Goal: Navigation & Orientation: Understand site structure

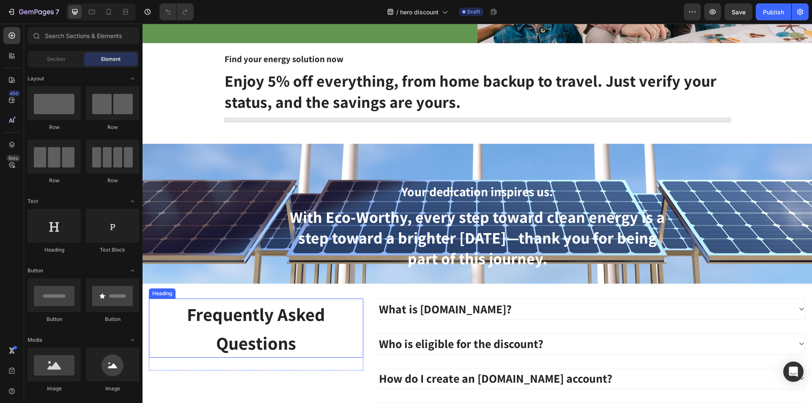
scroll to position [1254, 0]
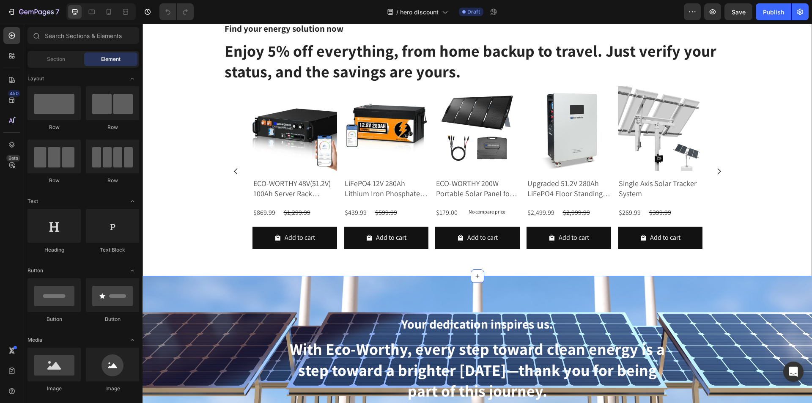
click at [785, 113] on div "Find your energy solution now Text block Enjoy 5% off everything, from home bac…" at bounding box center [476, 144] width 669 height 263
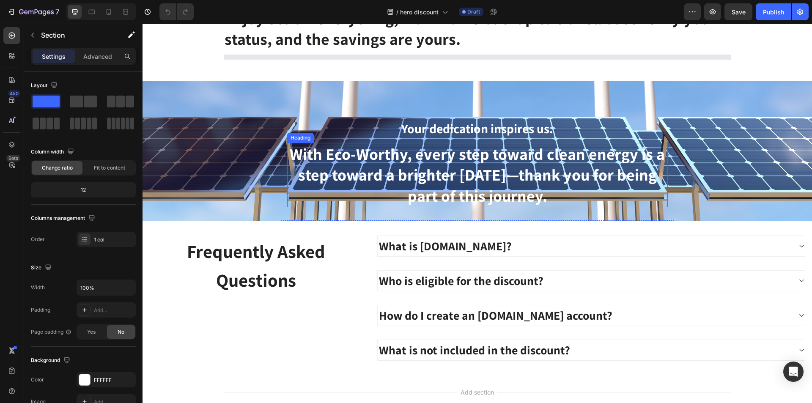
scroll to position [1260, 0]
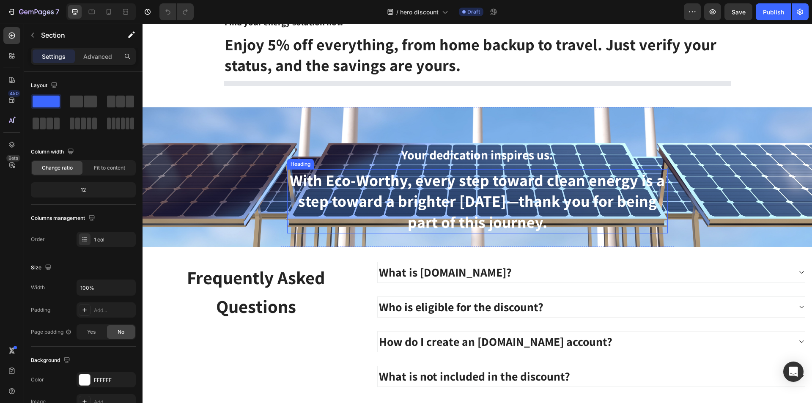
click at [490, 201] on strong "With Eco-Worthy, every step toward clean energy is a step toward a brighter [DA…" at bounding box center [477, 201] width 375 height 63
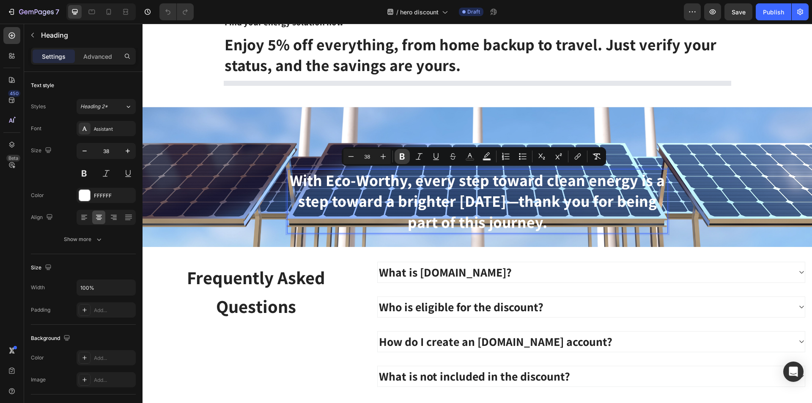
click at [402, 156] on icon "Editor contextual toolbar" at bounding box center [402, 156] width 5 height 6
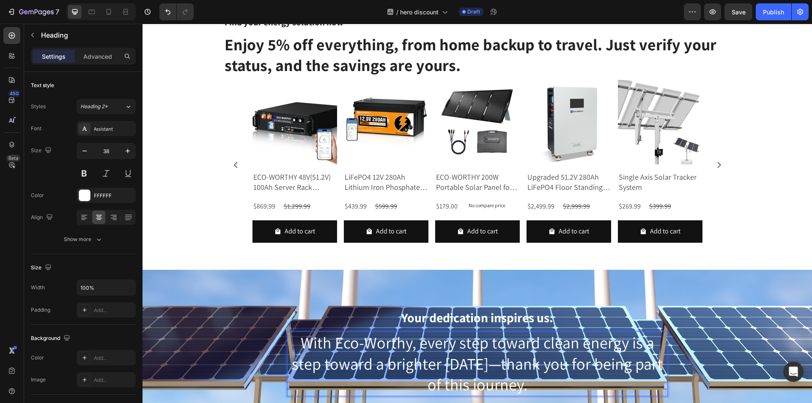
scroll to position [1423, 0]
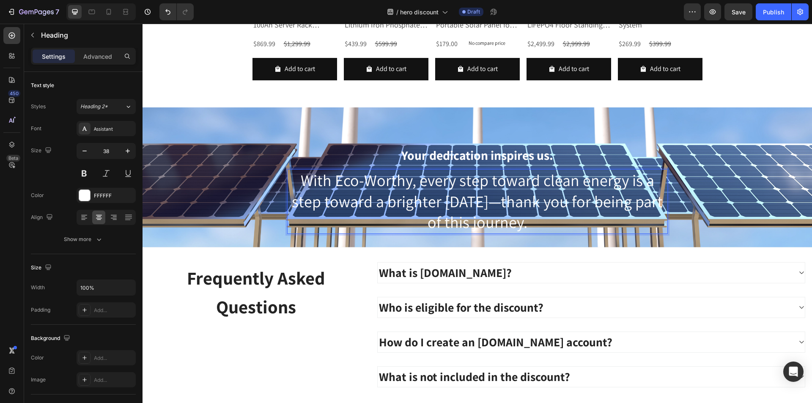
click at [532, 200] on span "With Eco-Worthy, every step toward clean energy is a step toward a brighter [DA…" at bounding box center [477, 201] width 371 height 63
click at [540, 206] on span "With Eco-Worthy, every step toward clean energy is a step toward a brighter [DA…" at bounding box center [477, 201] width 371 height 63
click at [453, 188] on span "With Eco-Worthy, every step toward clean energy is a step toward a brighter [DA…" at bounding box center [477, 201] width 371 height 63
click at [437, 188] on span "With Eco-Worthy, every step toward clean energy is a step toward a brighter [DA…" at bounding box center [477, 201] width 371 height 63
click at [468, 191] on span "With Eco-Worthy, every step toward clean energy is a step toward a brighter [DA…" at bounding box center [477, 201] width 371 height 63
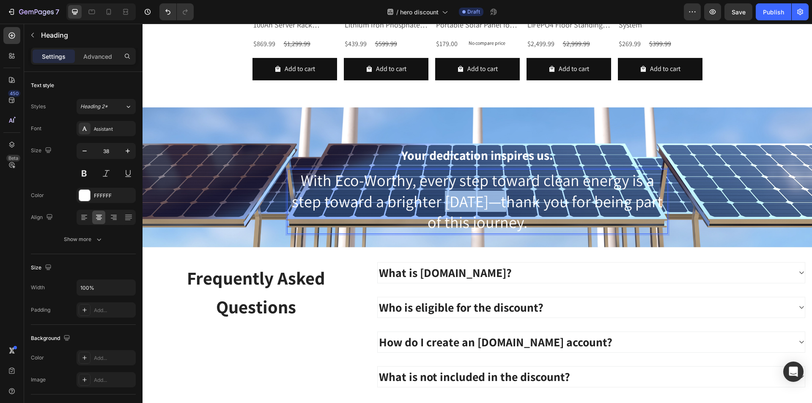
click at [468, 191] on span "With Eco-Worthy, every step toward clean energy is a step toward a brighter [DA…" at bounding box center [477, 201] width 371 height 63
drag, startPoint x: 542, startPoint y: 225, endPoint x: 280, endPoint y: 174, distance: 266.9
click at [281, 174] on div "Your dedication inspires us. Text block With Eco-Worthy, every step toward clea…" at bounding box center [477, 177] width 393 height 140
click at [84, 172] on button at bounding box center [84, 173] width 15 height 15
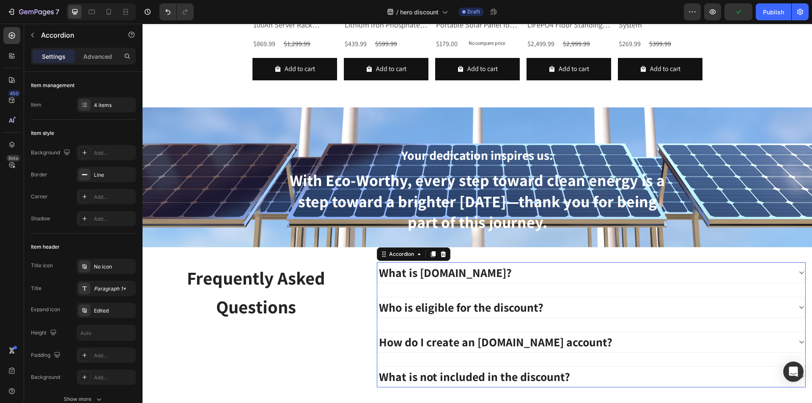
click at [680, 338] on div "How do I create an [DOMAIN_NAME] account?" at bounding box center [585, 342] width 414 height 20
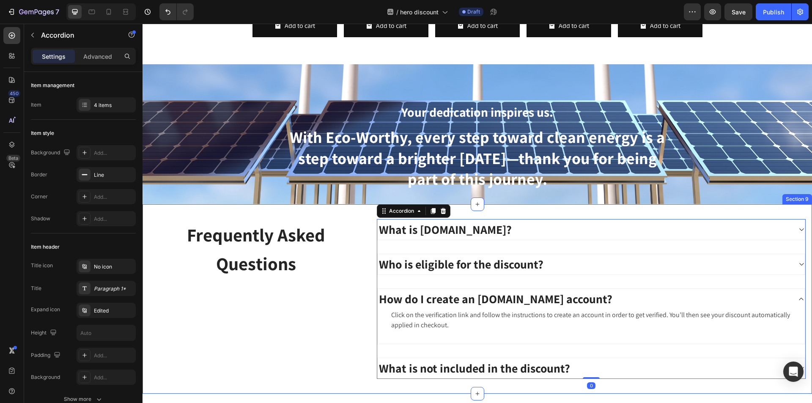
scroll to position [1507, 0]
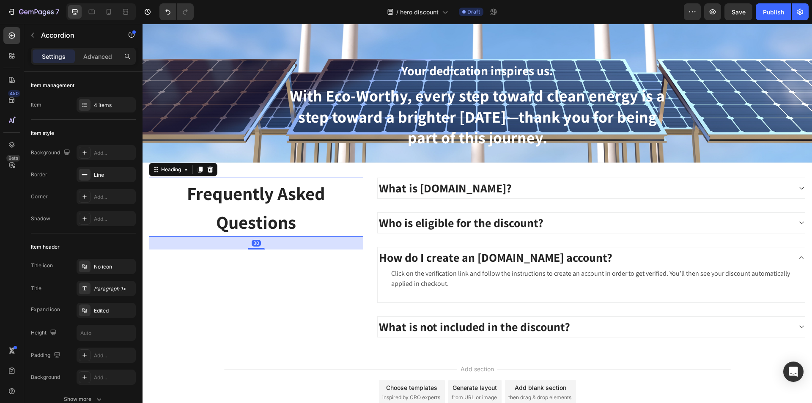
click at [214, 185] on span "Frequently Asked Questions" at bounding box center [256, 207] width 138 height 52
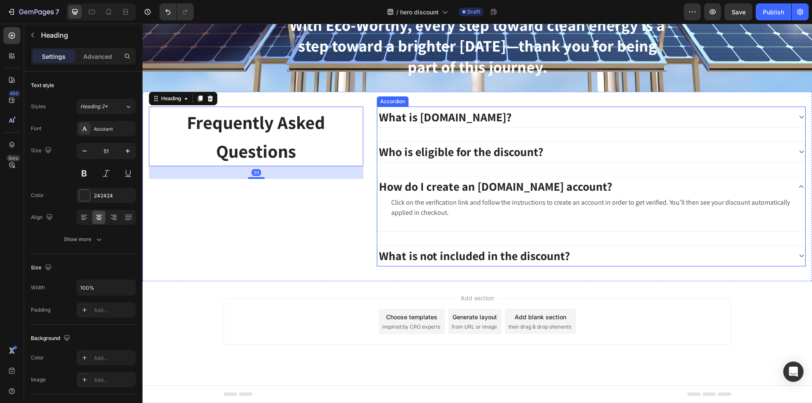
scroll to position [1213, 0]
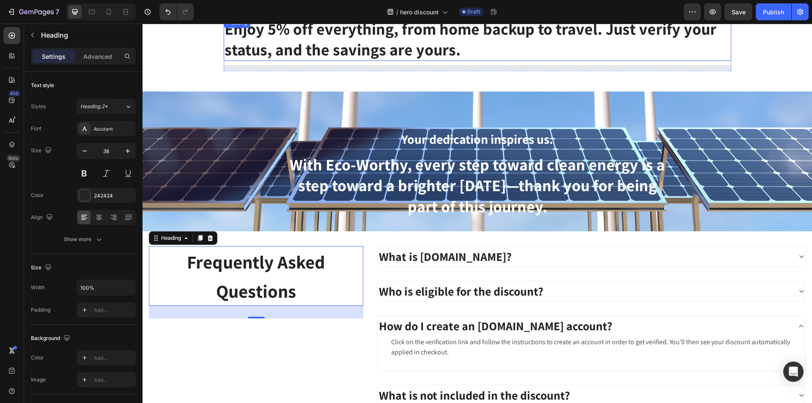
click at [556, 45] on h2 "Enjoy 5% off everything, from home backup to travel. Just verify your status, a…" at bounding box center [477, 40] width 507 height 44
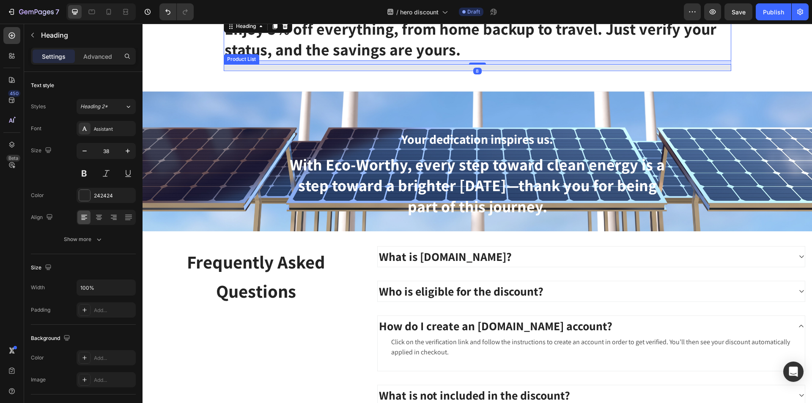
click at [568, 71] on div "Product List" at bounding box center [477, 67] width 507 height 7
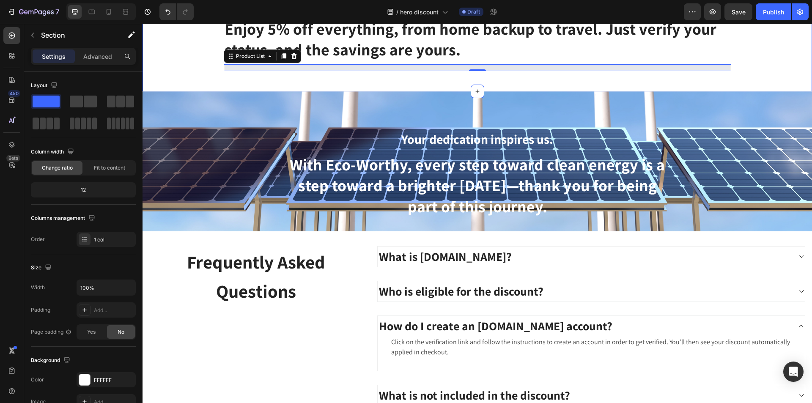
click at [575, 82] on div "Find your energy solution now Text block Enjoy 5% off everything, from home bac…" at bounding box center [476, 41] width 669 height 101
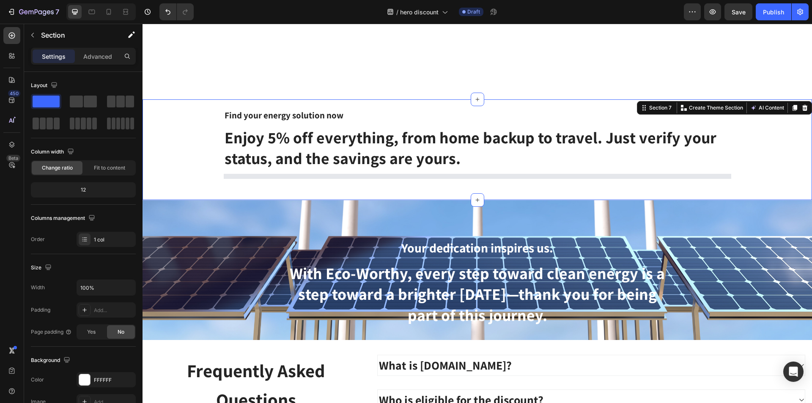
scroll to position [959, 0]
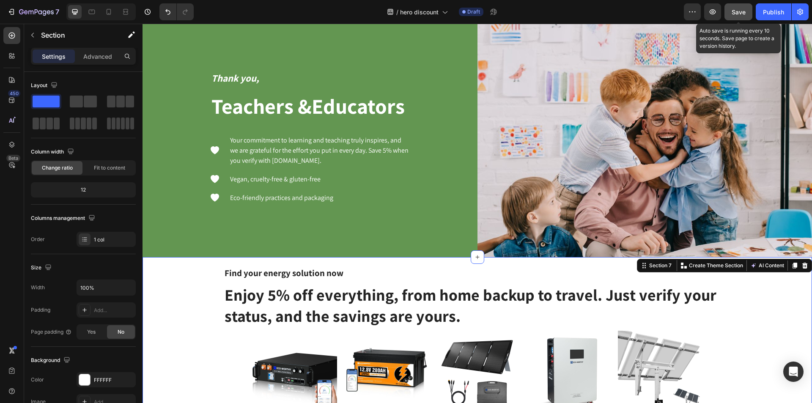
click at [746, 11] on button "Save" at bounding box center [738, 11] width 28 height 17
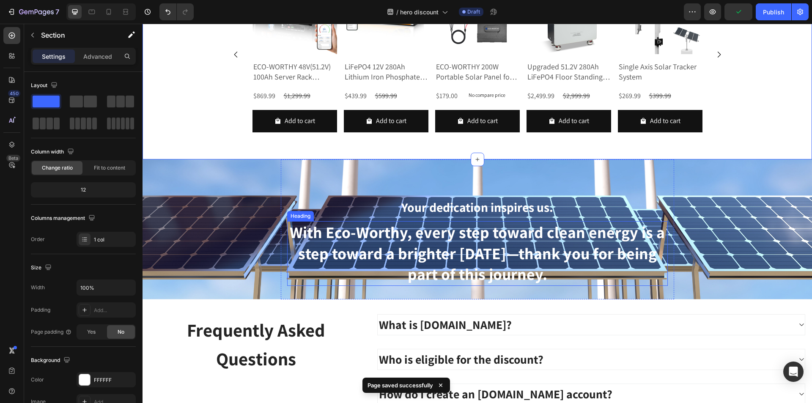
scroll to position [1466, 0]
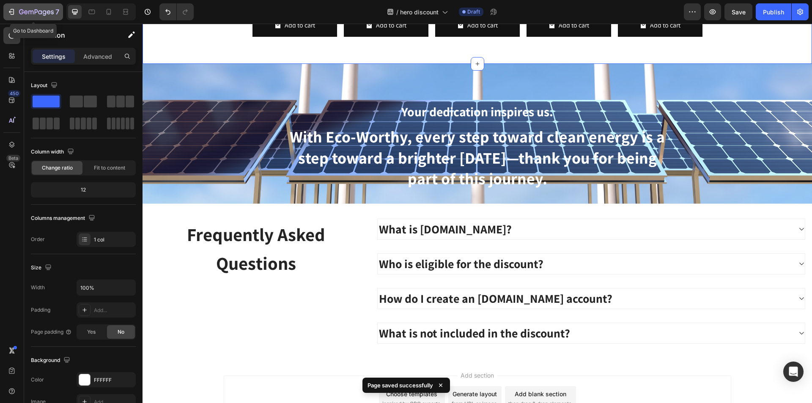
click at [14, 9] on icon "button" at bounding box center [11, 12] width 8 height 8
